Goal: Task Accomplishment & Management: Manage account settings

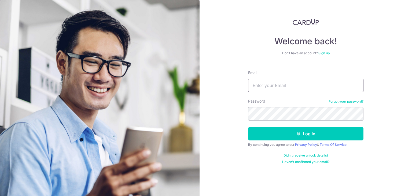
click at [266, 87] on input "Email" at bounding box center [305, 85] width 115 height 13
type input "HABAGLOBE@GMAIL.COM"
click at [248, 127] on button "Log in" at bounding box center [305, 133] width 115 height 13
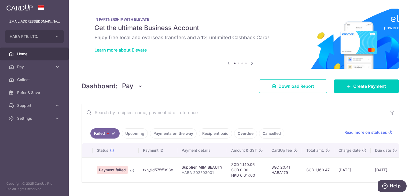
click at [179, 137] on link "Payments on the way" at bounding box center [173, 133] width 47 height 10
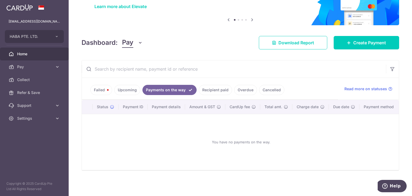
click at [216, 85] on link "Recipient paid" at bounding box center [215, 90] width 33 height 10
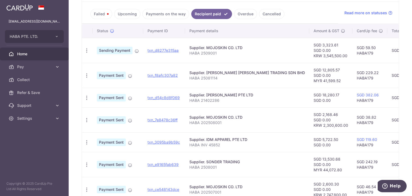
scroll to position [120, 0]
click at [50, 121] on link "Settings" at bounding box center [34, 118] width 69 height 13
click at [26, 146] on span "Logout" at bounding box center [34, 143] width 35 height 5
